Goal: Transaction & Acquisition: Purchase product/service

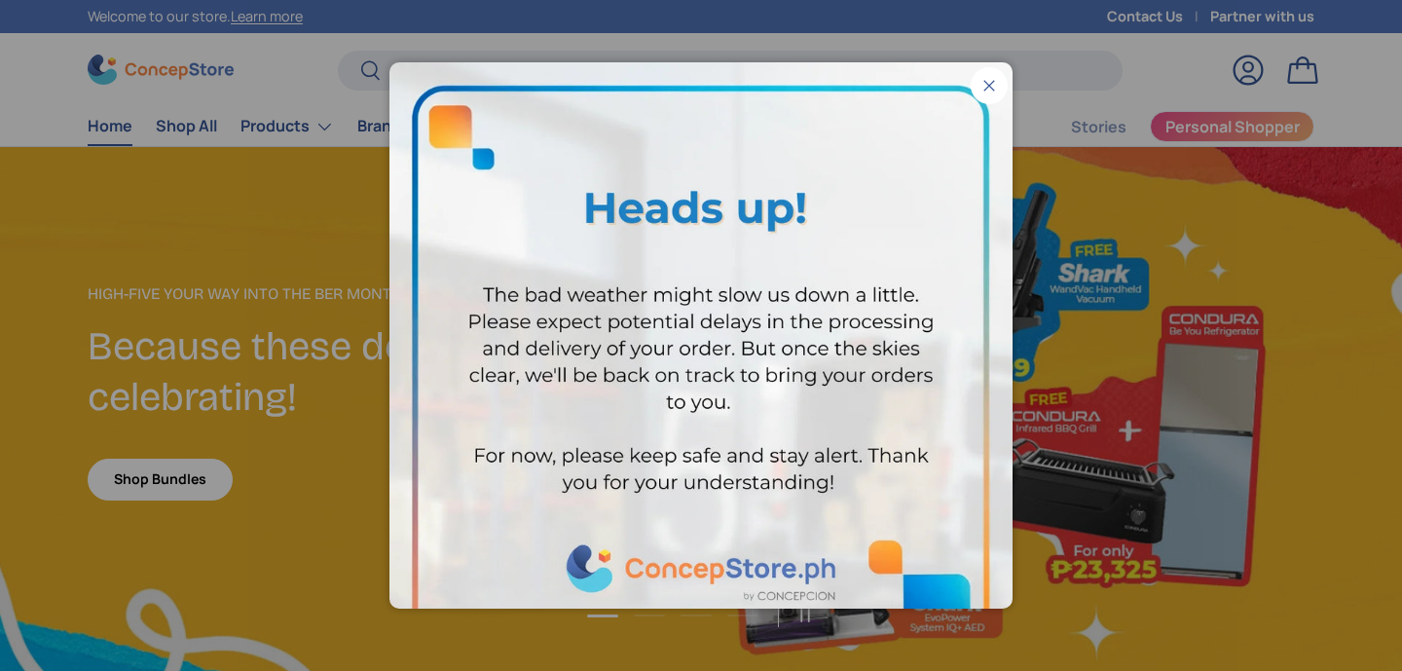
scroll to position [5034, 7959]
click at [992, 80] on button "Close" at bounding box center [988, 85] width 37 height 37
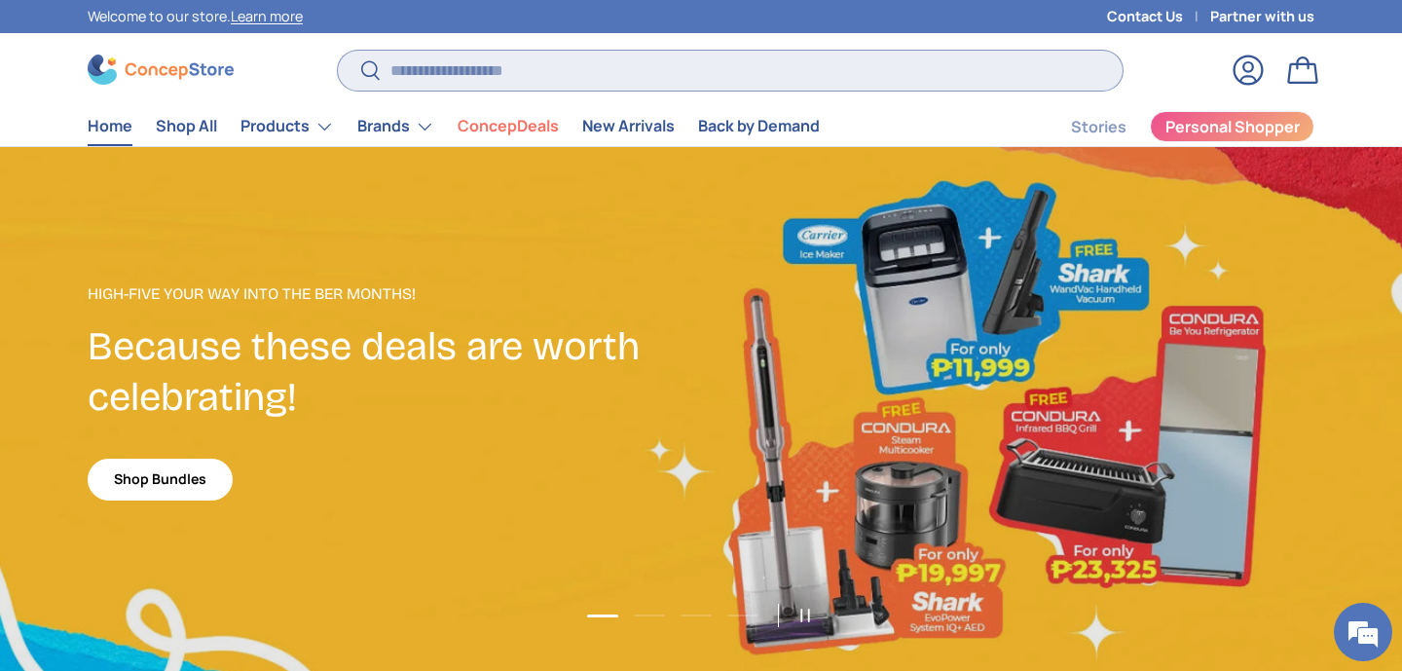
click at [438, 62] on input "Search" at bounding box center [730, 71] width 785 height 40
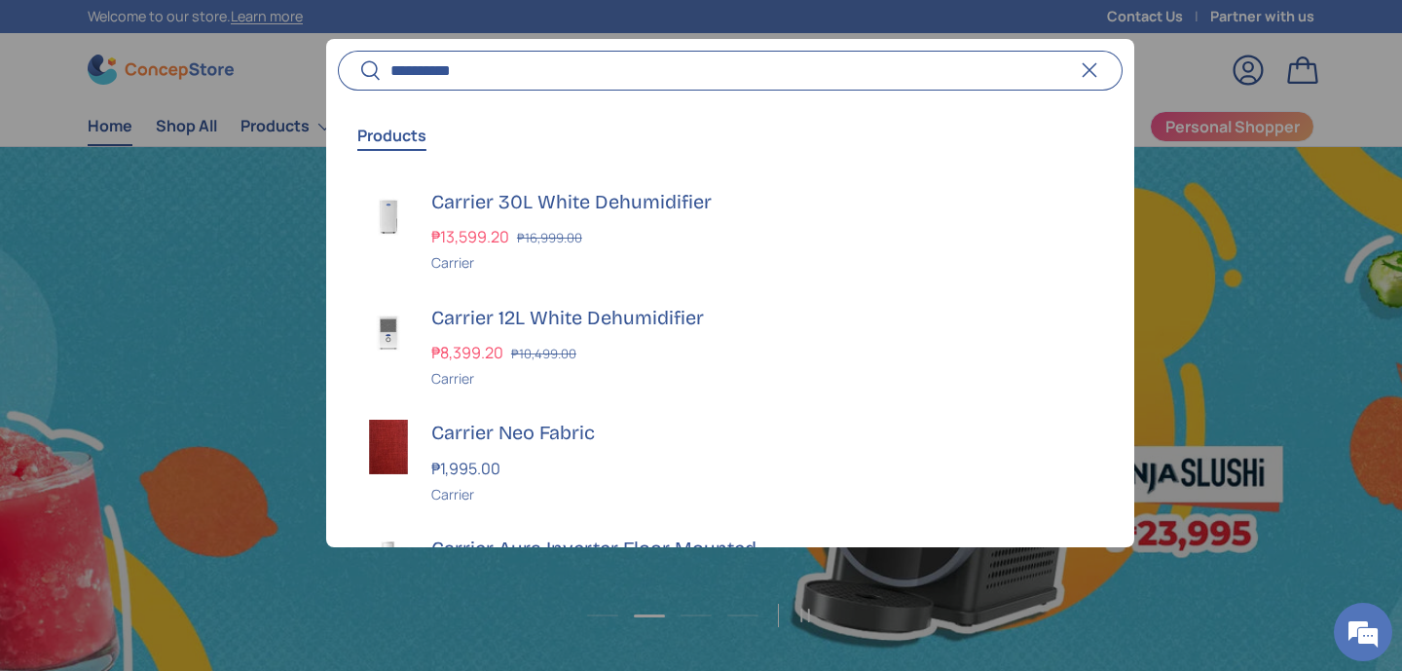
scroll to position [0, 1402]
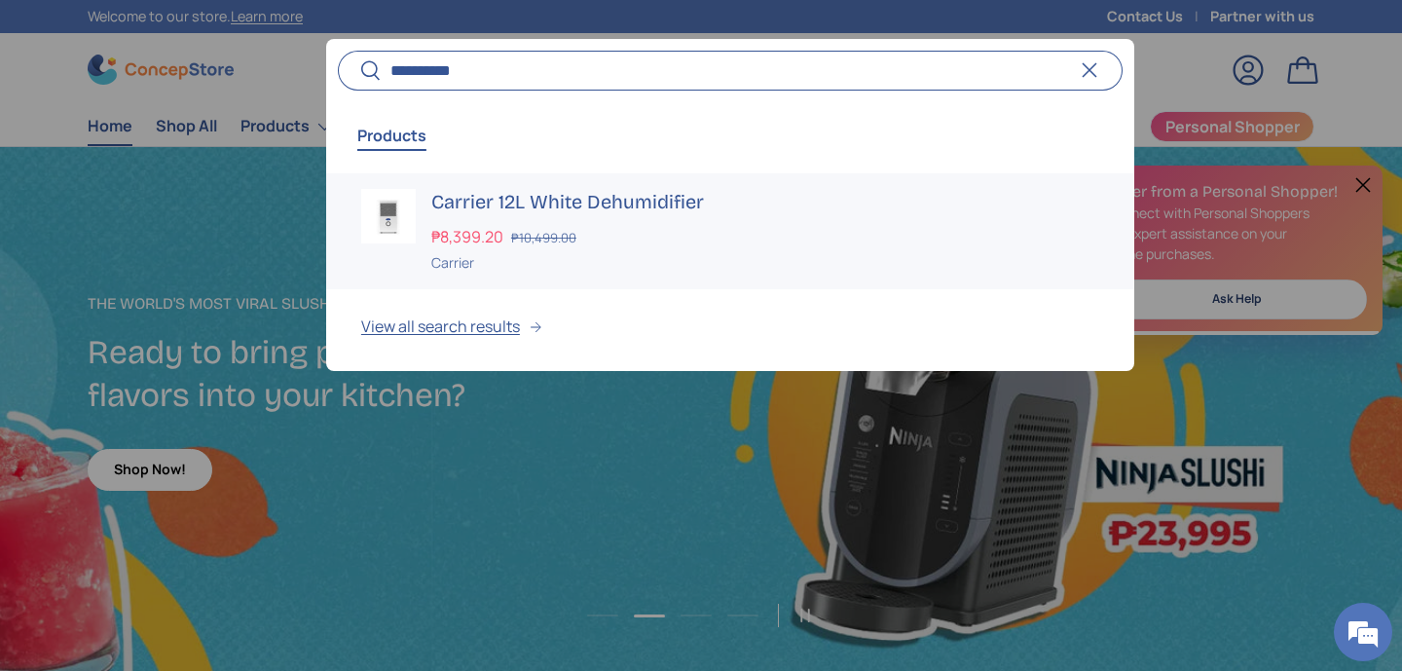
type input "**********"
click at [509, 202] on h3 "Carrier 12L White Dehumidifier" at bounding box center [765, 202] width 668 height 27
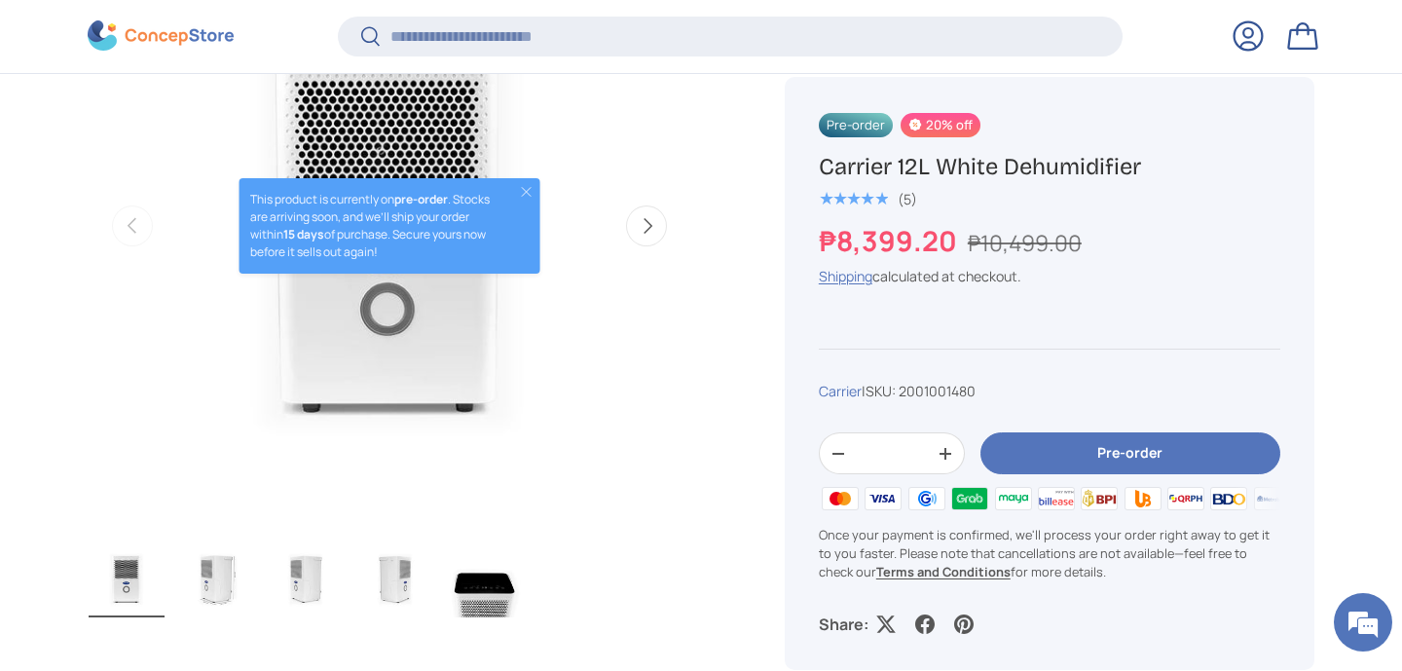
scroll to position [860, 0]
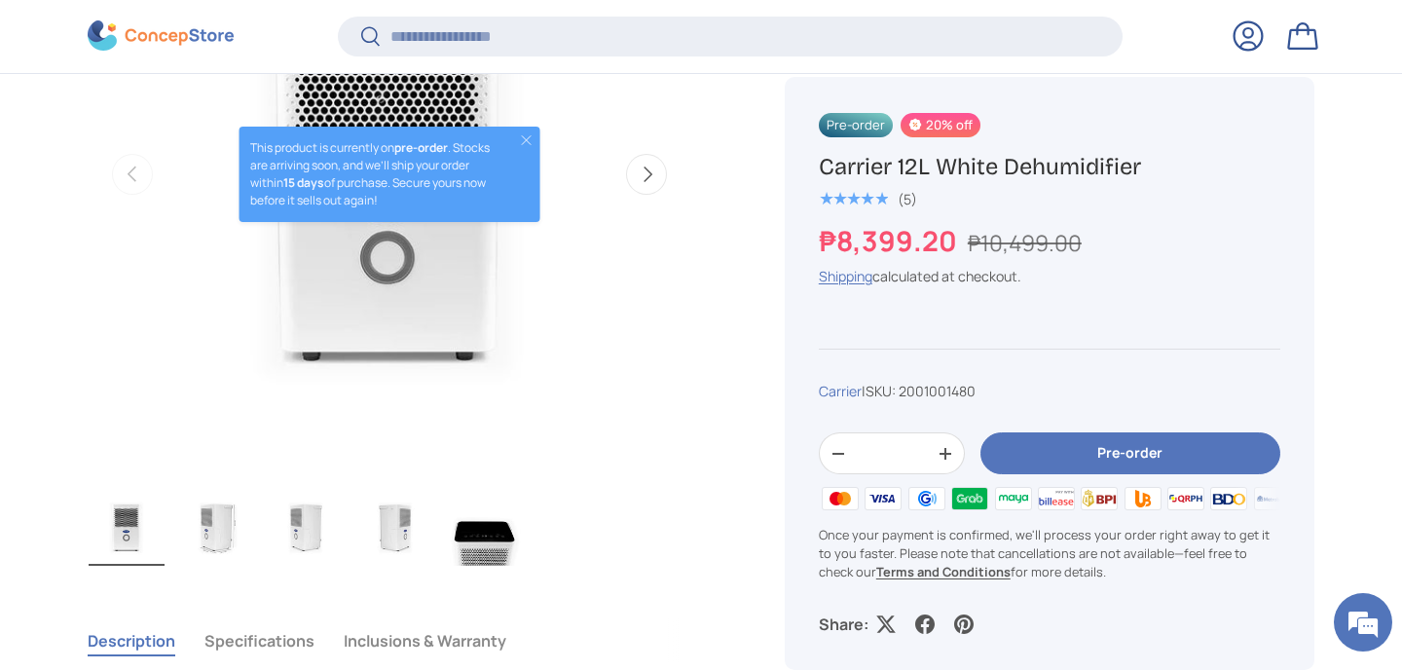
click at [1118, 451] on button "Pre-order" at bounding box center [1130, 454] width 300 height 42
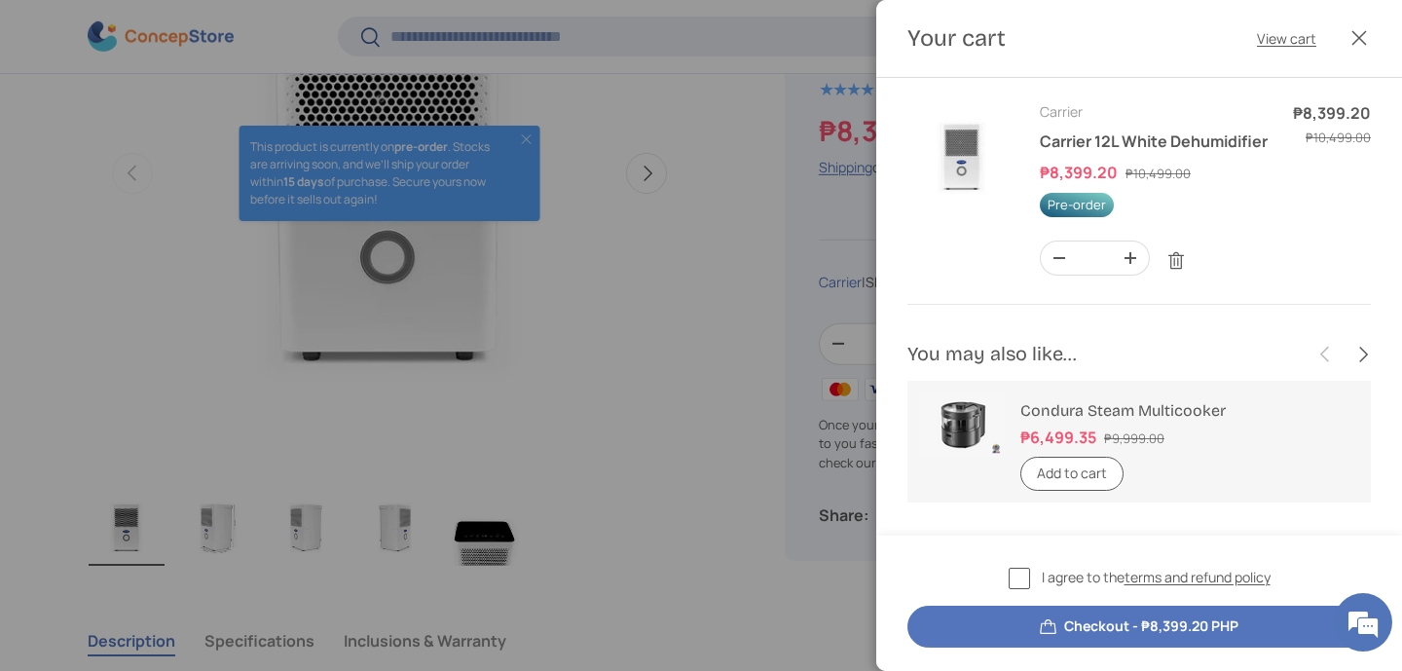
scroll to position [0, 0]
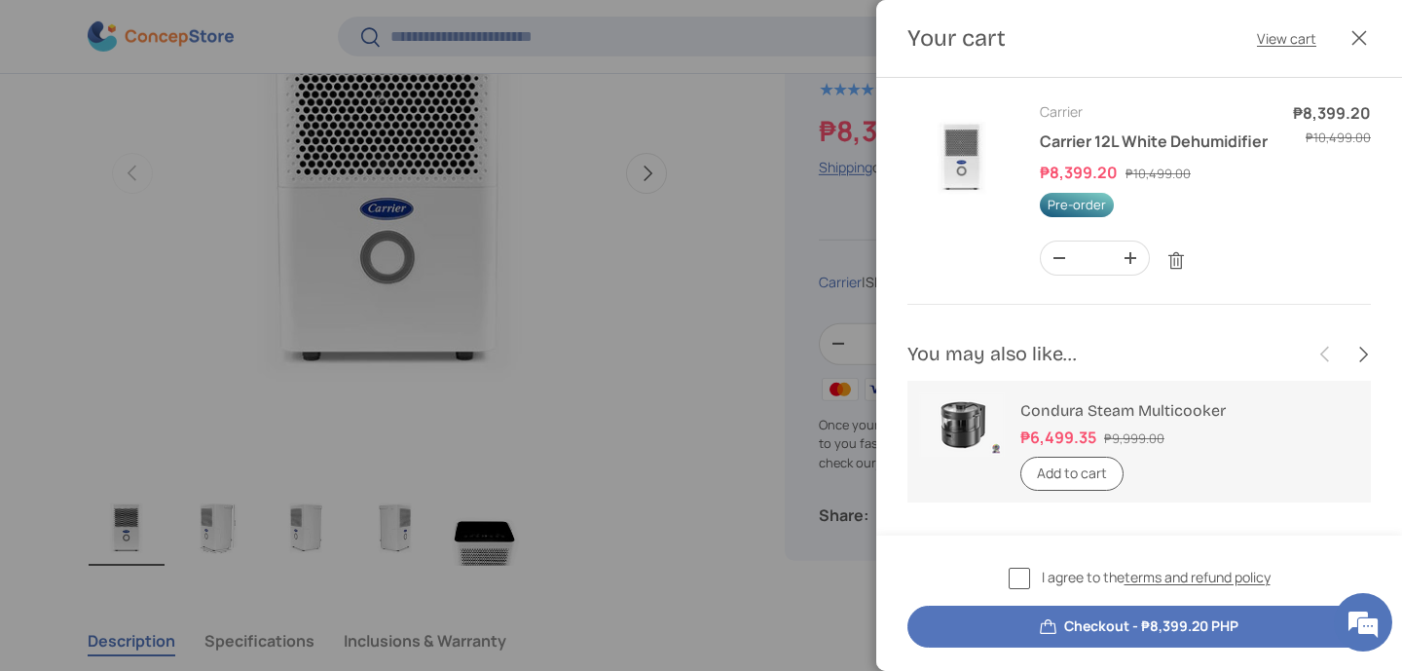
click at [1023, 576] on label "I agree to the terms and refund policy" at bounding box center [1139, 578] width 262 height 22
click at [1148, 622] on button "Checkout - ₱8,399.20 PHP" at bounding box center [1138, 626] width 463 height 42
